Goal: Task Accomplishment & Management: Manage account settings

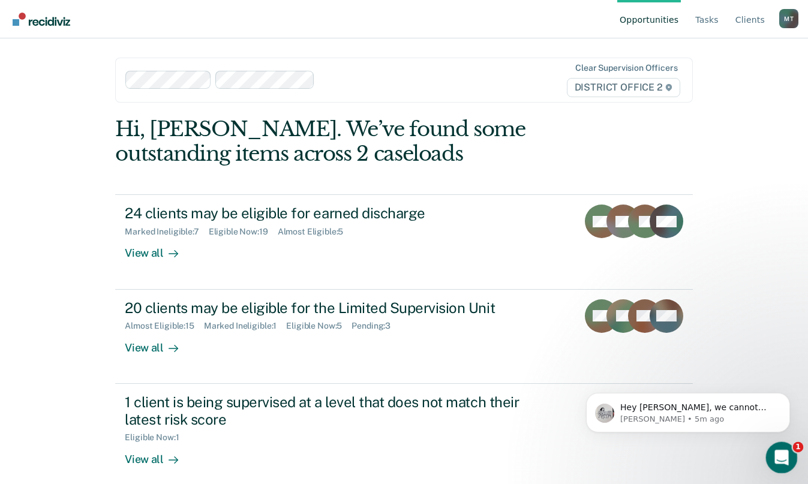
click at [781, 447] on div "Open Intercom Messenger" at bounding box center [780, 456] width 40 height 40
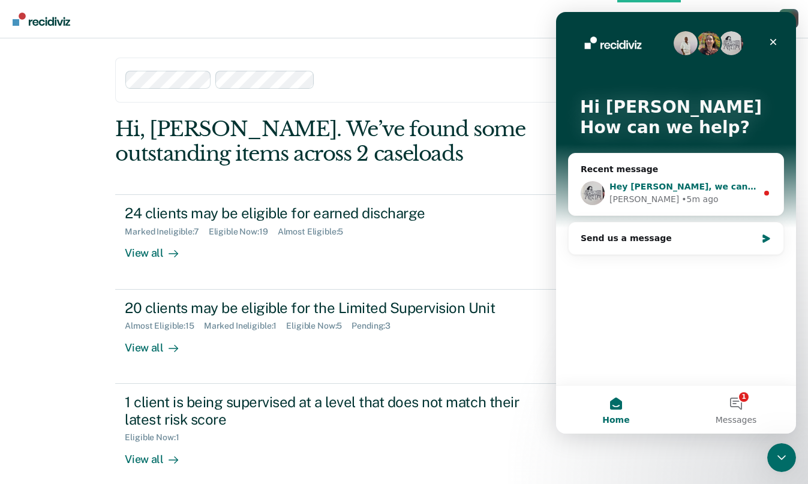
click at [729, 200] on div "[PERSON_NAME] • 5m ago" at bounding box center [684, 199] width 148 height 13
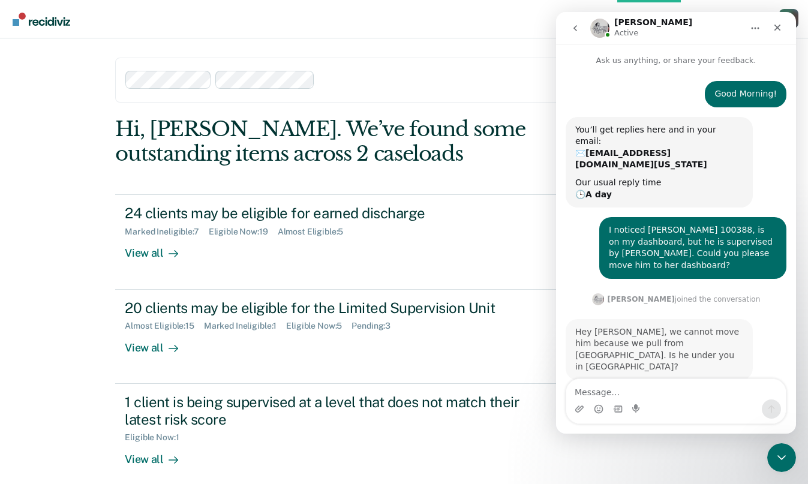
scroll to position [2, 0]
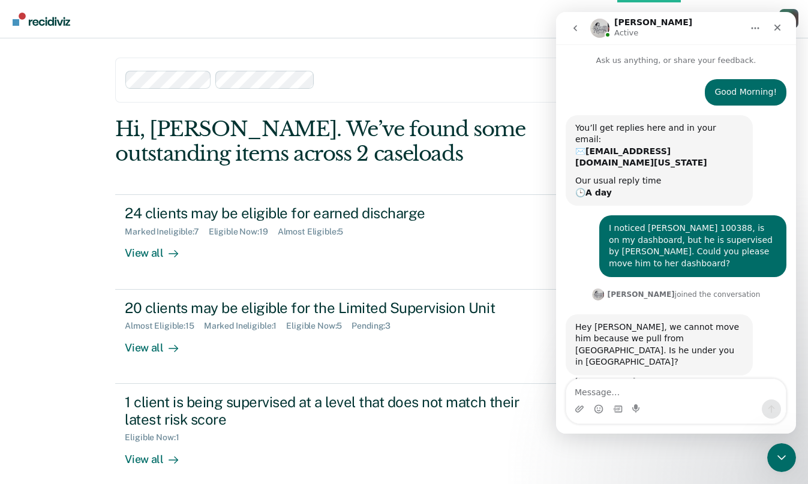
click at [660, 394] on textarea "Message…" at bounding box center [677, 389] width 220 height 20
type textarea "No he is under Summer in [GEOGRAPHIC_DATA]."
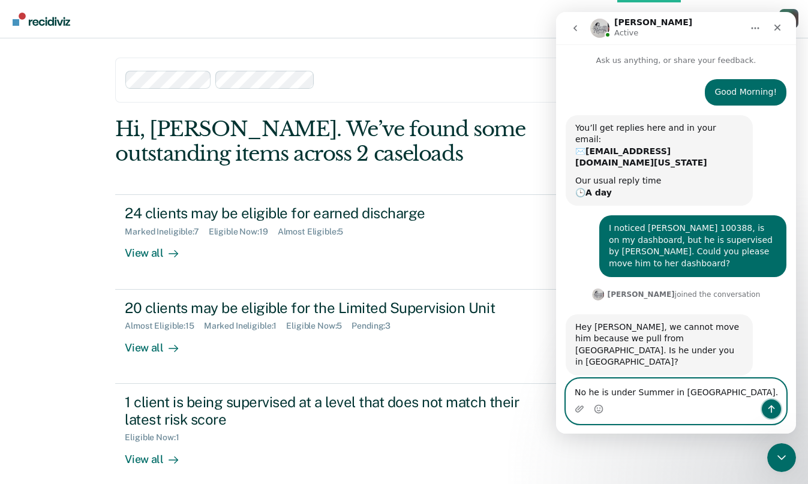
drag, startPoint x: 769, startPoint y: 408, endPoint x: 741, endPoint y: 393, distance: 31.4
click at [768, 408] on icon "Send a message…" at bounding box center [772, 410] width 10 height 10
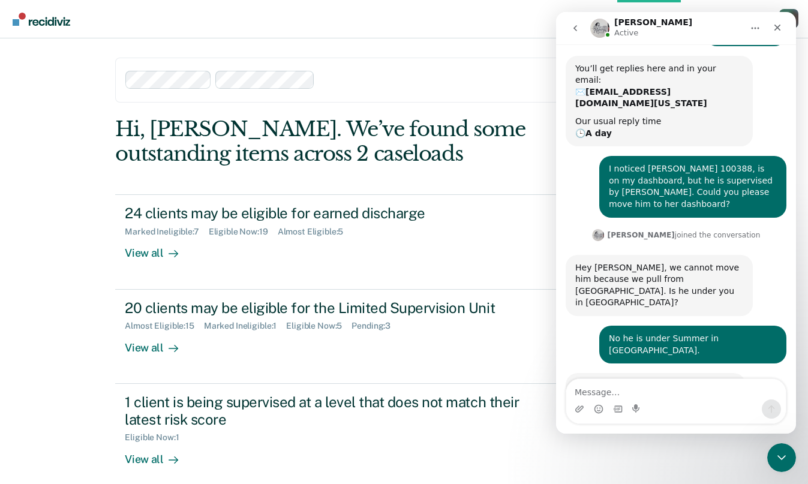
drag, startPoint x: 612, startPoint y: 372, endPoint x: 618, endPoint y: 390, distance: 18.4
click at [614, 378] on div "Oh interesting, okay.... I'll work on this [PERSON_NAME] • 4m ago" at bounding box center [676, 399] width 221 height 53
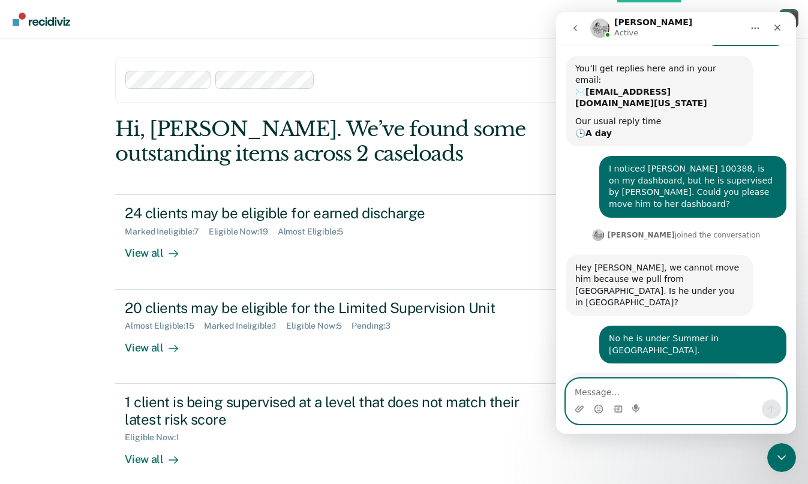
click at [618, 390] on textarea "Message…" at bounding box center [677, 389] width 220 height 20
click at [580, 387] on textarea "THank you [PERSON_NAME]" at bounding box center [677, 389] width 220 height 20
type textarea "Thank you [PERSON_NAME]!"
click at [769, 406] on icon "Send a message…" at bounding box center [772, 410] width 10 height 10
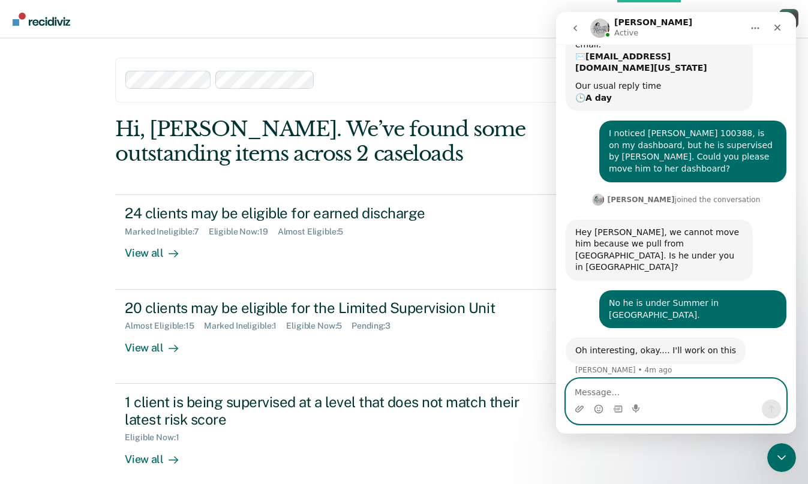
scroll to position [95, 0]
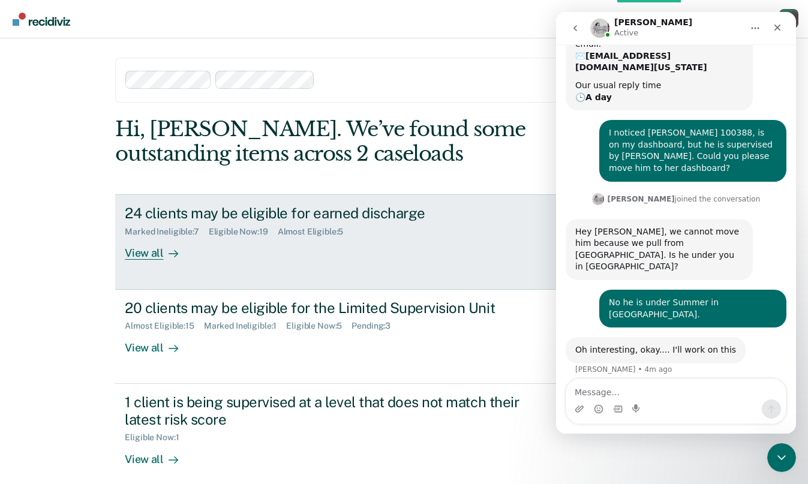
click at [125, 244] on div "View all" at bounding box center [158, 248] width 67 height 23
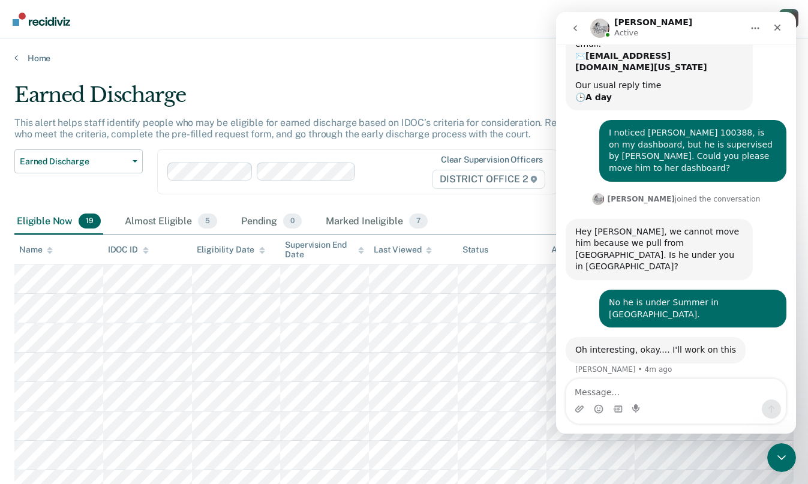
drag, startPoint x: 445, startPoint y: 44, endPoint x: 466, endPoint y: 40, distance: 21.3
click at [453, 41] on div "Home" at bounding box center [404, 50] width 808 height 25
click at [775, 23] on icon "Close" at bounding box center [778, 28] width 10 height 10
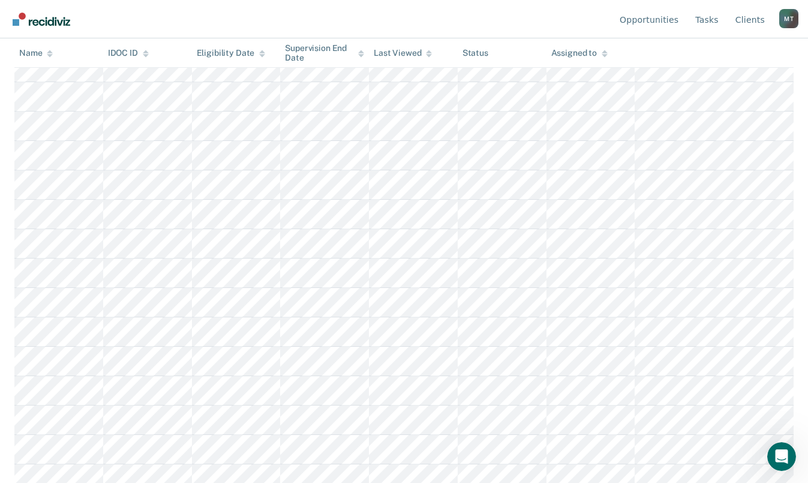
scroll to position [340, 0]
click at [785, 453] on icon "Open Intercom Messenger" at bounding box center [781, 455] width 20 height 20
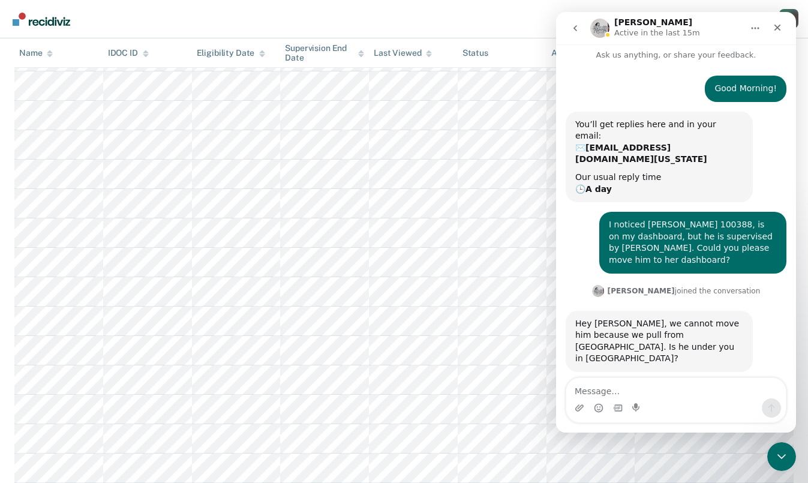
scroll to position [0, 0]
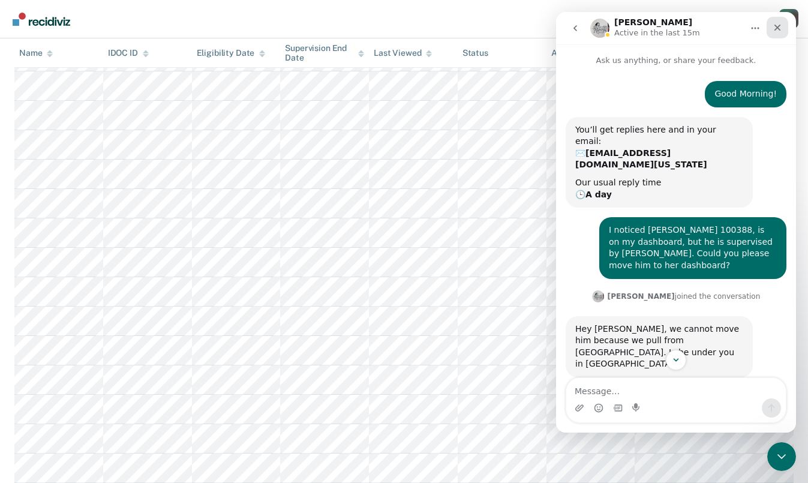
drag, startPoint x: 782, startPoint y: 27, endPoint x: 1251, endPoint y: 16, distance: 468.9
click at [782, 27] on icon "Close" at bounding box center [778, 28] width 10 height 10
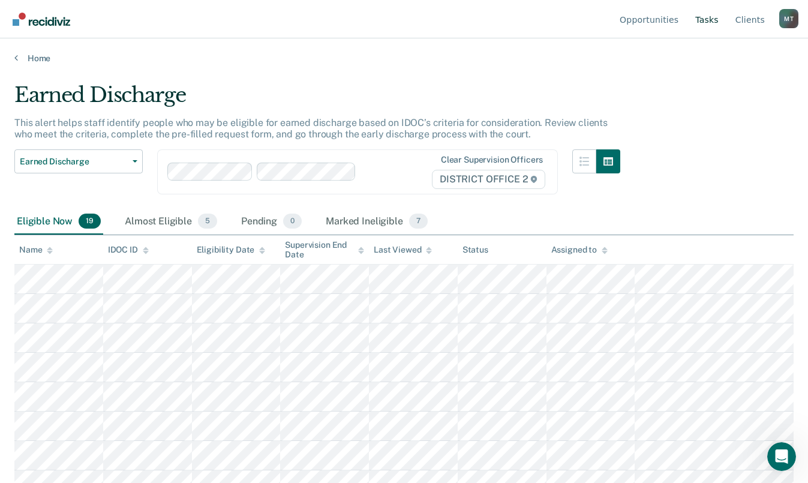
click at [716, 19] on link "Tasks" at bounding box center [707, 19] width 28 height 38
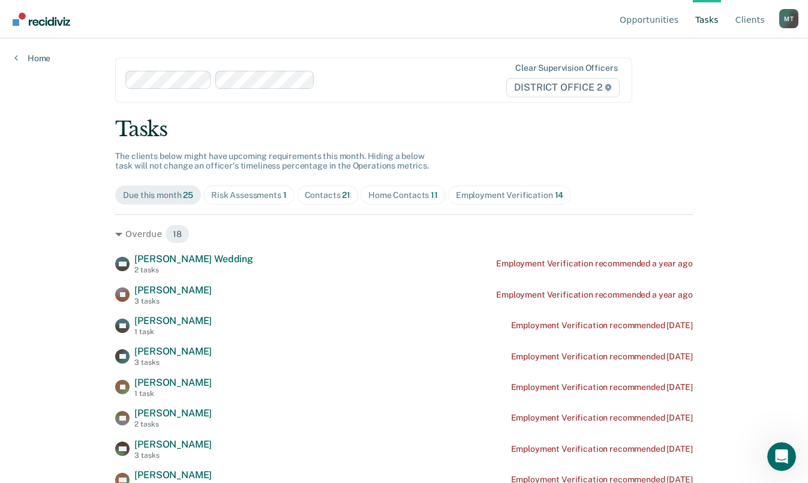
click at [324, 195] on div "Contacts 21" at bounding box center [328, 195] width 46 height 10
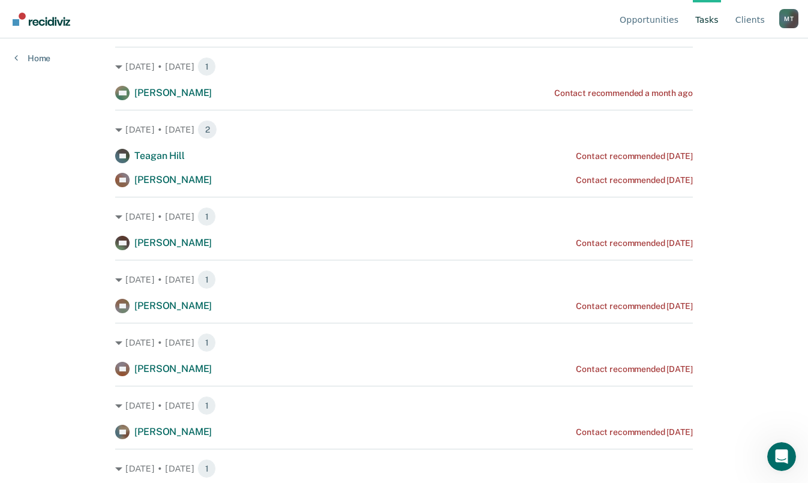
scroll to position [120, 0]
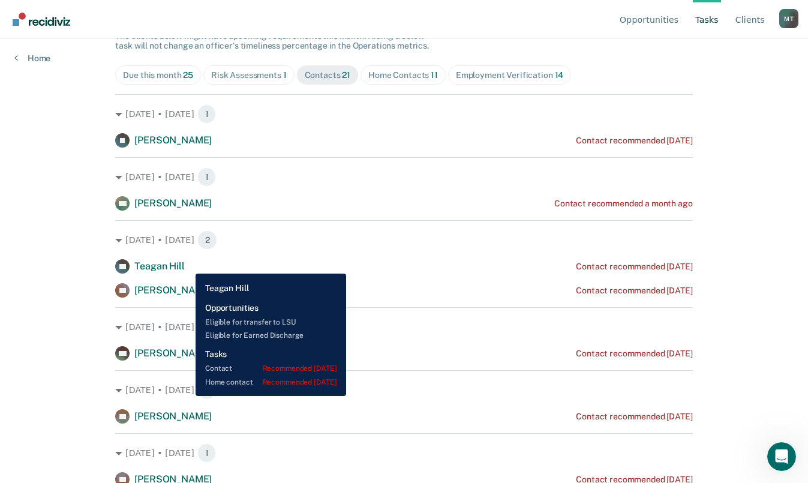
click at [187, 265] on div "TH Teagan Hill Contact recommended [DATE]" at bounding box center [403, 266] width 577 height 14
